Goal: Task Accomplishment & Management: Manage account settings

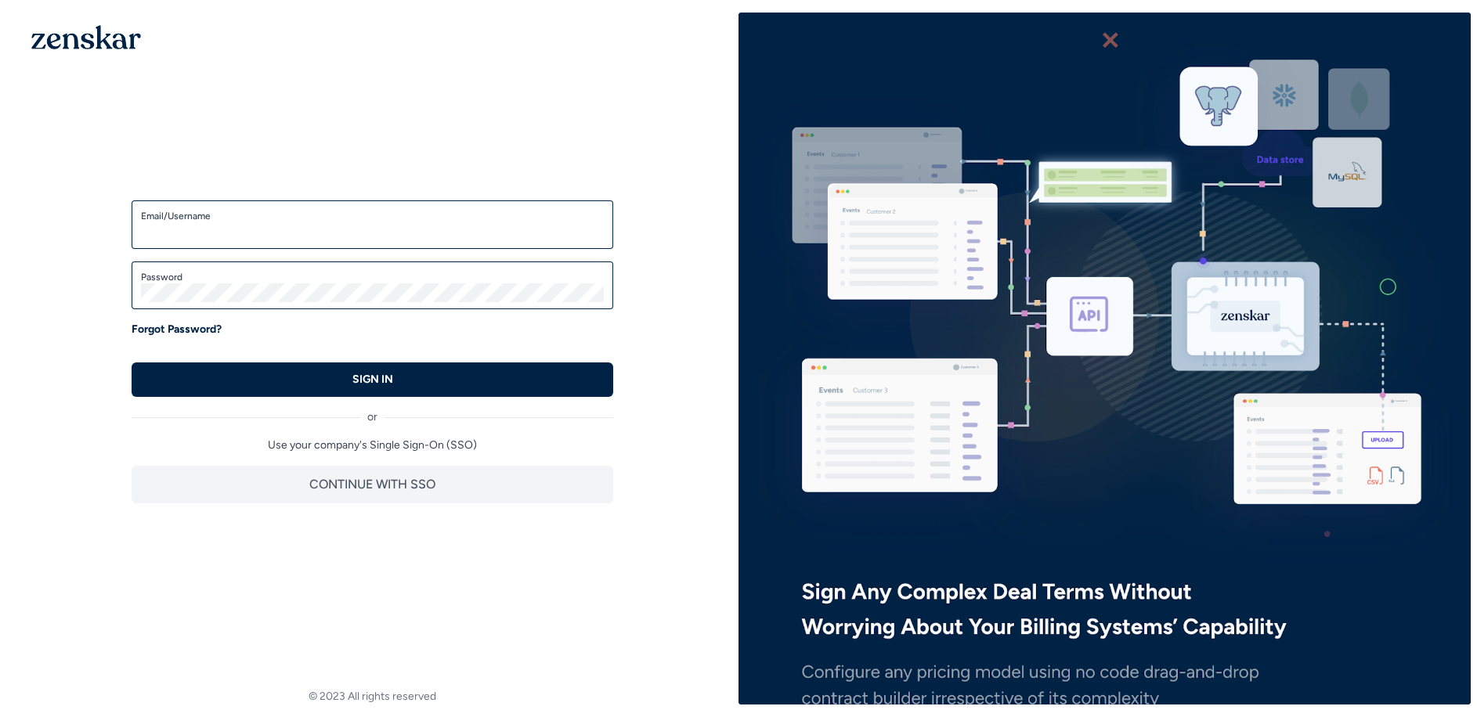
click at [150, 216] on label "Email/Username" at bounding box center [372, 216] width 463 height 13
click at [150, 222] on input "Email/Username" at bounding box center [372, 231] width 463 height 19
click at [146, 236] on input "Email/Username" at bounding box center [372, 231] width 463 height 19
type input "**********"
click at [182, 276] on label "Password" at bounding box center [372, 277] width 463 height 13
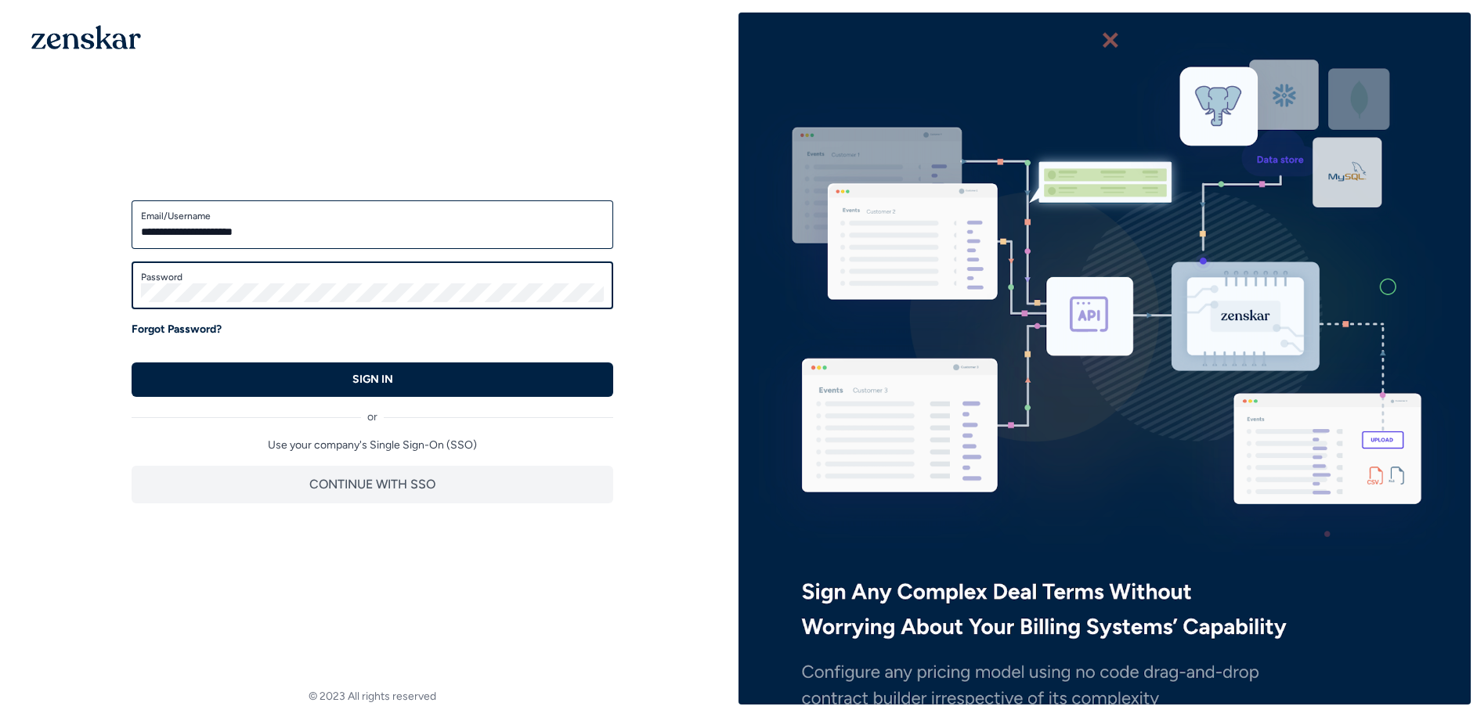
click at [132, 363] on button "SIGN IN" at bounding box center [373, 380] width 482 height 34
